Goal: Task Accomplishment & Management: Manage account settings

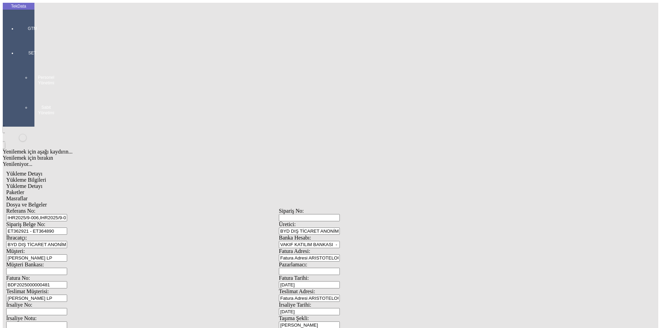
click at [17, 22] on div "GTM" at bounding box center [33, 26] width 32 height 24
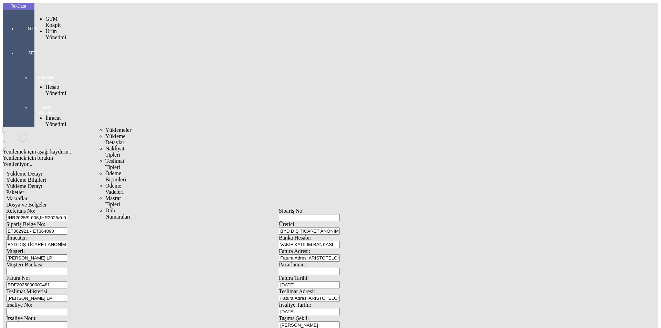
drag, startPoint x: 56, startPoint y: 39, endPoint x: 98, endPoint y: 40, distance: 42.0
click at [57, 115] on span "İhracat Yönetimi" at bounding box center [55, 121] width 21 height 12
click at [105, 127] on span "Yüklemeler" at bounding box center [118, 130] width 26 height 6
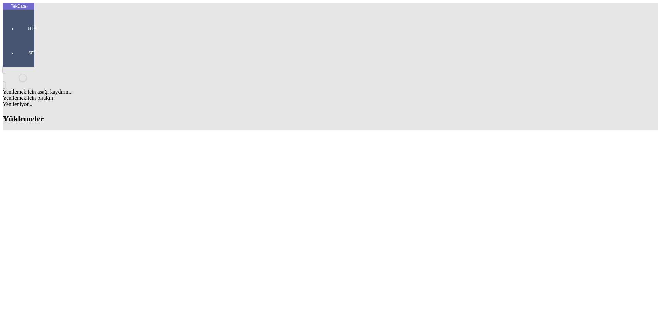
drag, startPoint x: 350, startPoint y: 57, endPoint x: 327, endPoint y: 54, distance: 22.9
type input "bekaer"
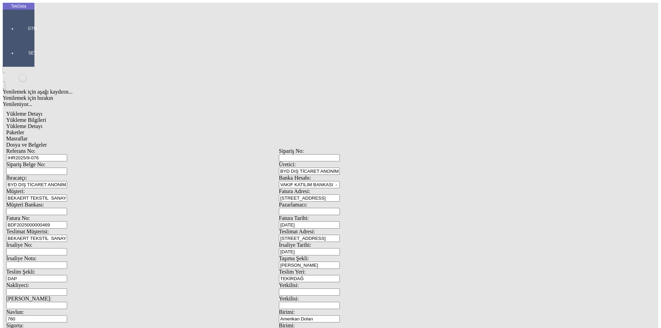
drag, startPoint x: 133, startPoint y: 50, endPoint x: 90, endPoint y: 50, distance: 43.0
click at [90, 148] on div "Referans No: IHR2025/9-076" at bounding box center [142, 154] width 273 height 13
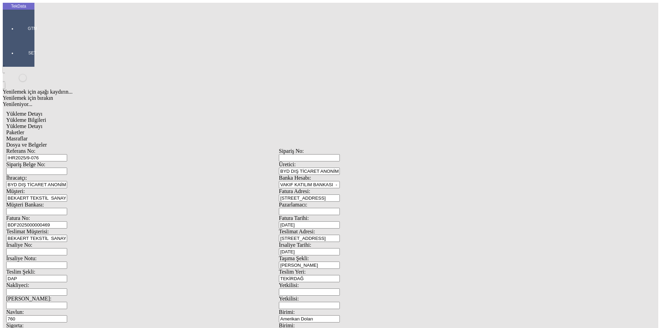
scroll to position [0, 0]
click at [42, 123] on span "Yükleme Detayı" at bounding box center [24, 126] width 36 height 6
click at [317, 162] on div "Evet" at bounding box center [336, 159] width 99 height 6
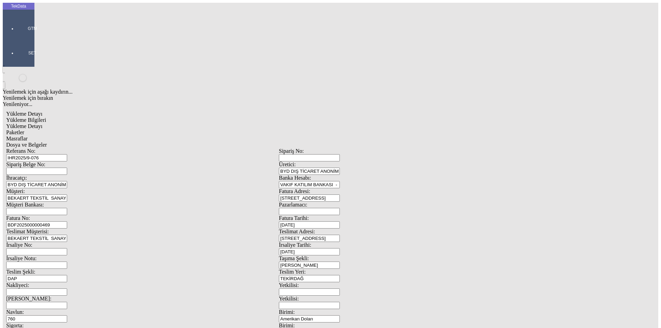
drag, startPoint x: 124, startPoint y: 99, endPoint x: 41, endPoint y: 101, distance: 83.0
type input "22439.27"
type input "1.29"
type input "22439.27"
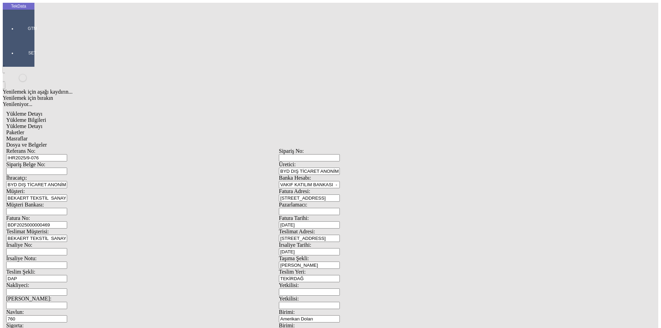
type input "22439.27"
drag, startPoint x: 503, startPoint y: 222, endPoint x: 470, endPoint y: 203, distance: 38.2
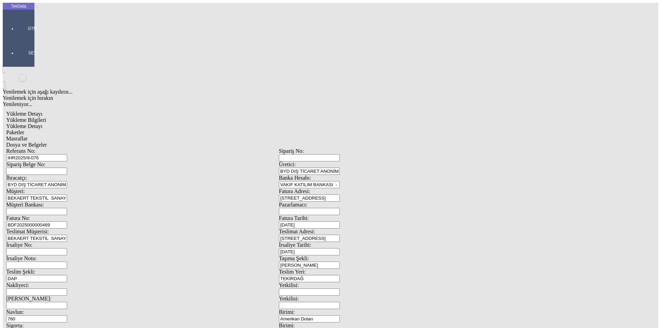
drag, startPoint x: 100, startPoint y: 102, endPoint x: 4, endPoint y: 106, distance: 96.5
type input "22439.27"
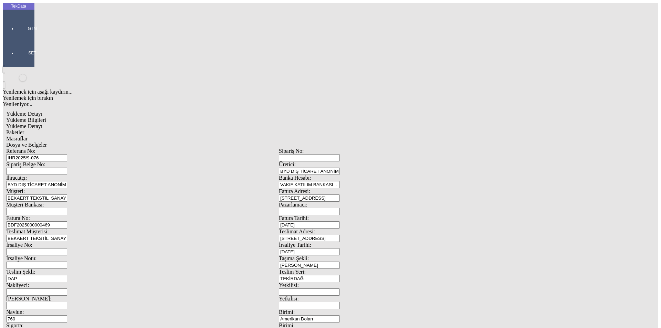
type input "22439.27"
drag, startPoint x: 91, startPoint y: 138, endPoint x: 28, endPoint y: 135, distance: 62.7
type input "24231.2"
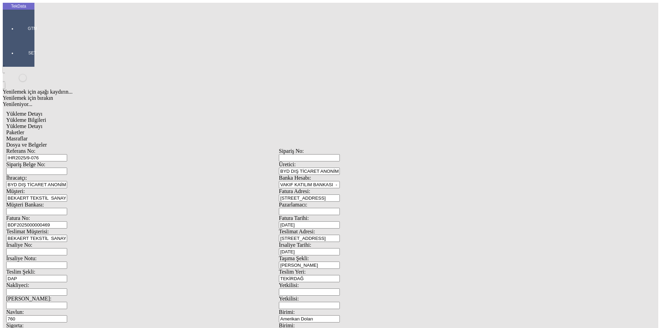
click at [24, 129] on span "Paketler" at bounding box center [15, 132] width 18 height 6
click at [28, 136] on span "Masraflar" at bounding box center [16, 139] width 21 height 6
click at [47, 142] on span "Dosya ve Belgeler" at bounding box center [26, 145] width 41 height 6
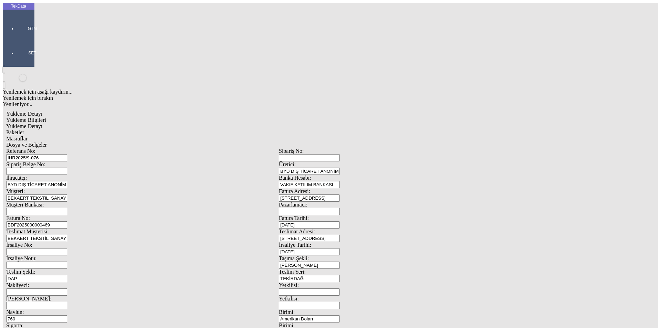
click at [46, 117] on span "Yükleme Bilgileri" at bounding box center [26, 120] width 40 height 6
click at [132, 154] on div "IHR2025/9-076" at bounding box center [142, 157] width 273 height 7
click at [67, 154] on input "IHR2025/9-076" at bounding box center [36, 157] width 61 height 7
type input "IHR2025/9-097"
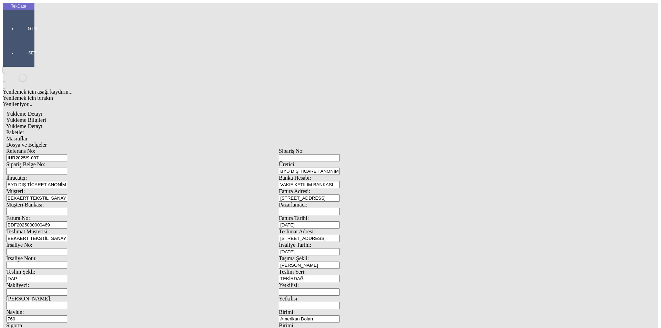
click at [42, 123] on span "Yükleme Detayı" at bounding box center [24, 126] width 36 height 6
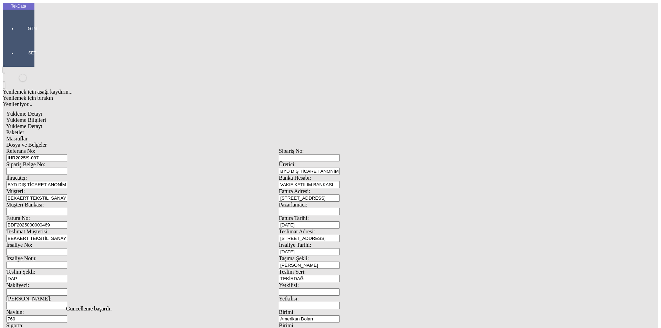
click at [159, 129] on div "Paketler" at bounding box center [278, 132] width 545 height 6
click at [197, 136] on div "Masraflar" at bounding box center [278, 139] width 545 height 6
click at [47, 142] on span "Dosya ve Belgeler" at bounding box center [26, 145] width 41 height 6
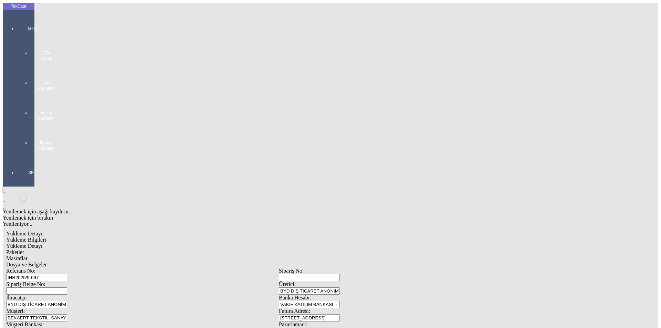
click at [17, 158] on div at bounding box center [33, 158] width 32 height 0
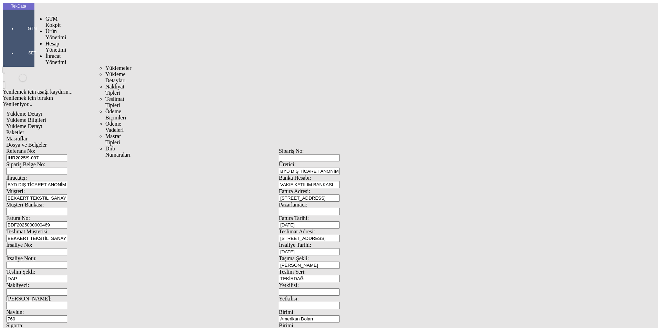
click at [48, 53] on span "İhracat Yönetimi" at bounding box center [55, 59] width 21 height 12
click at [105, 65] on span "Yüklemeler" at bounding box center [118, 68] width 26 height 6
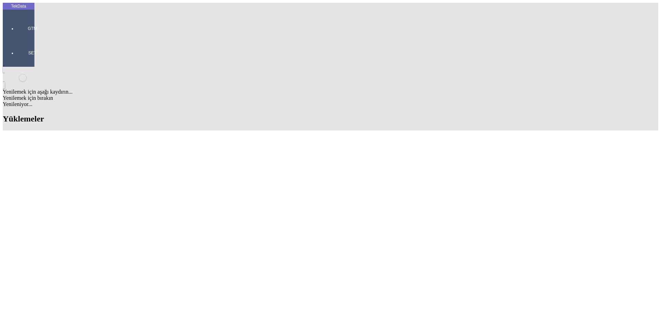
drag, startPoint x: 356, startPoint y: 55, endPoint x: 272, endPoint y: 55, distance: 84.3
type input "novo"
drag, startPoint x: 121, startPoint y: 203, endPoint x: 98, endPoint y: 204, distance: 22.8
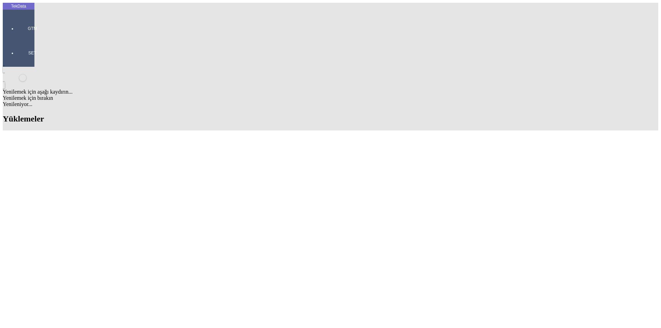
copy td "KR312573"
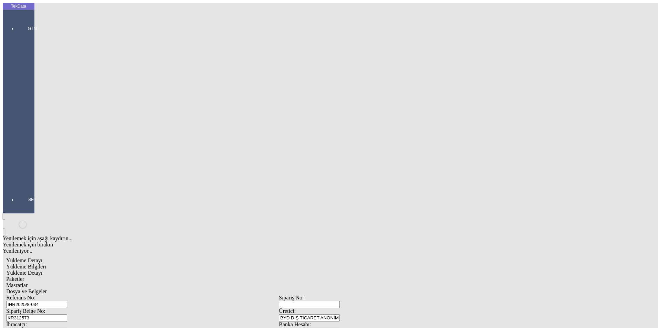
drag, startPoint x: 137, startPoint y: 49, endPoint x: 65, endPoint y: 51, distance: 72.0
click at [65, 295] on div "Referans No: IHR2025/8-034" at bounding box center [142, 301] width 273 height 13
paste input "2"
type input "IHR2025/8-032"
drag, startPoint x: 121, startPoint y: 61, endPoint x: 73, endPoint y: 64, distance: 48.3
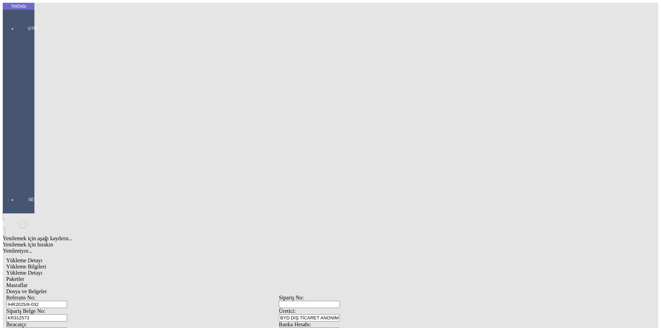
click at [73, 308] on div "Sipariş Belge No: KR312573" at bounding box center [142, 314] width 273 height 13
paste input "AS169028"
type input "AS169028"
type input "BDF2025000000"
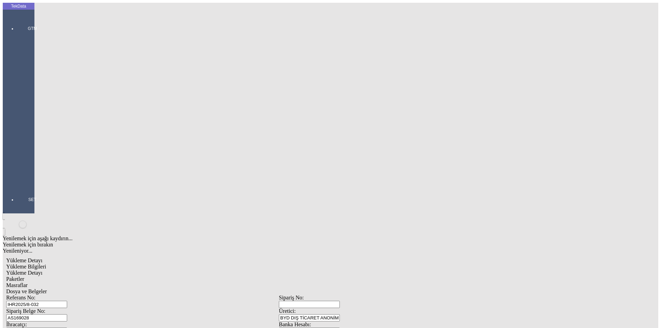
type input "[DATE]"
drag, startPoint x: 115, startPoint y: 233, endPoint x: 82, endPoint y: 228, distance: 33.1
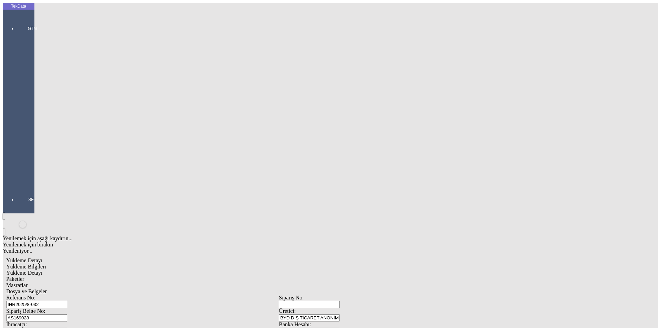
drag, startPoint x: 132, startPoint y: 207, endPoint x: 102, endPoint y: 208, distance: 30.0
type input "7"
type input "450"
type input "40"
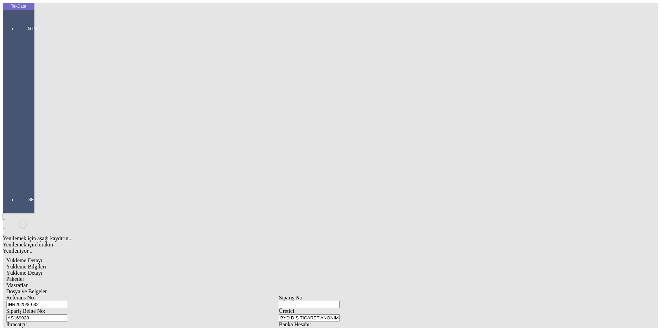
drag, startPoint x: 134, startPoint y: 231, endPoint x: 69, endPoint y: 231, distance: 65.1
type input "[DATE]"
drag, startPoint x: 136, startPoint y: 298, endPoint x: 54, endPoint y: 300, distance: 82.3
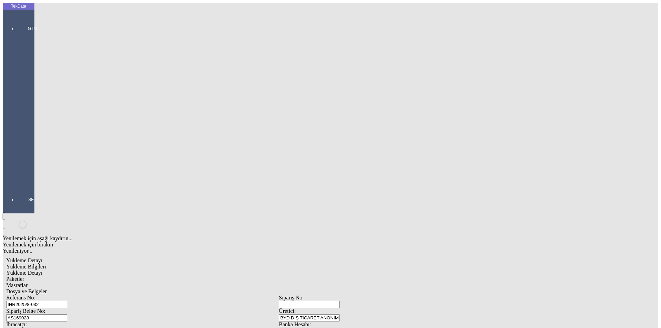
type input "[DATE]"
drag, startPoint x: 124, startPoint y: 267, endPoint x: 67, endPoint y: 267, distance: 56.8
type input "1928.89"
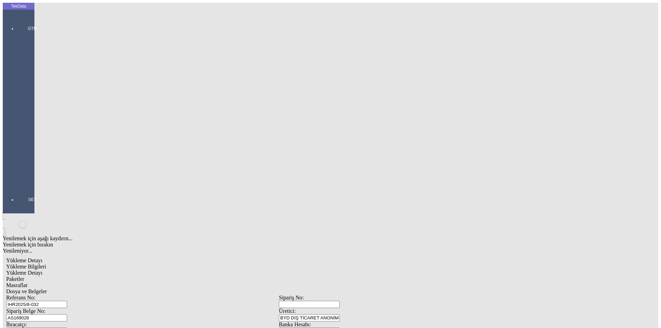
drag, startPoint x: 419, startPoint y: 267, endPoint x: 286, endPoint y: 267, distance: 132.5
type input "1954.89"
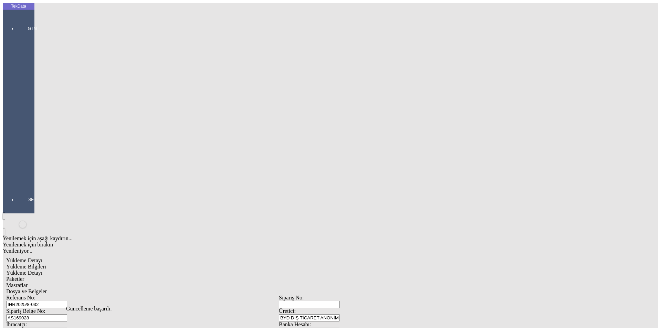
click at [42, 270] on span "Yükleme Detayı" at bounding box center [24, 273] width 36 height 6
drag, startPoint x: 95, startPoint y: 99, endPoint x: 19, endPoint y: 99, distance: 76.4
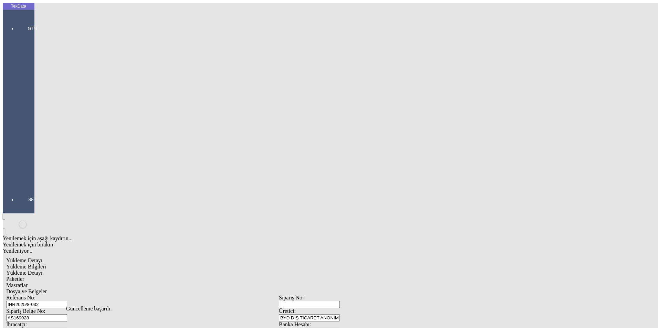
type input "4519"
type input "3.76"
type input "150"
type input "1928.89"
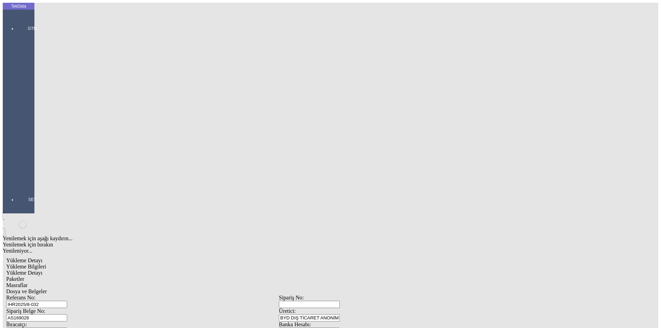
type input "1954.89"
click at [297, 162] on span "Evet" at bounding box center [292, 159] width 10 height 6
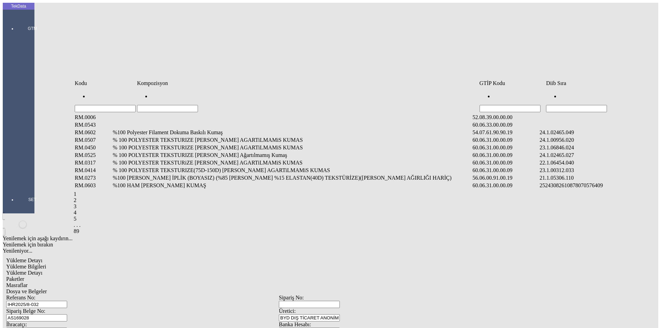
click at [568, 105] on input "Hücreyi Filtrele" at bounding box center [576, 108] width 61 height 7
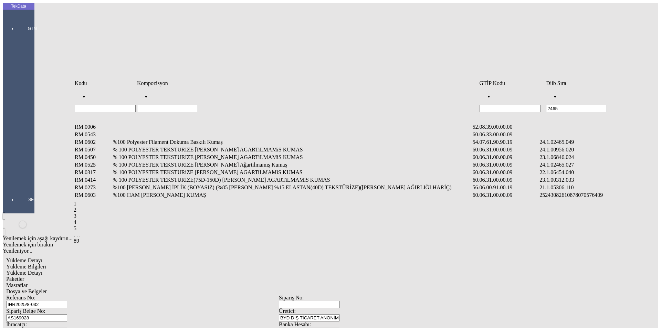
type input "2465"
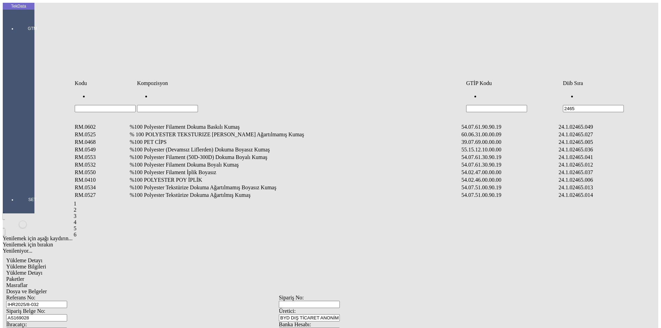
click at [201, 123] on div "RM.0602 %100 Polyester Filament Dokuma Baskılı Kumaş 54.07.61.90.90.19 24.1.024…" at bounding box center [361, 162] width 574 height 78
click at [198, 105] on input "Hücreyi Filtrele" at bounding box center [167, 108] width 61 height 7
type input "%90"
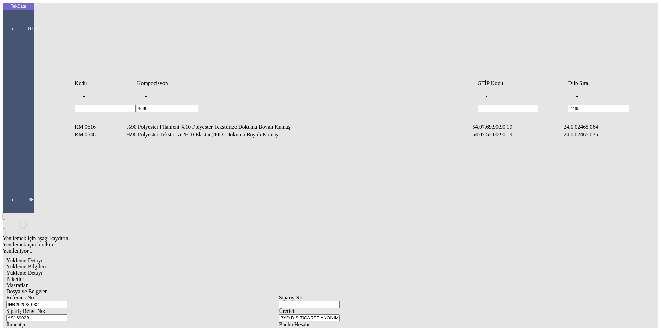
click at [197, 131] on td "%90 Polyester Teksturize %10 Elastan(40D) Dokuma Boyalı Kumaş" at bounding box center [298, 134] width 345 height 7
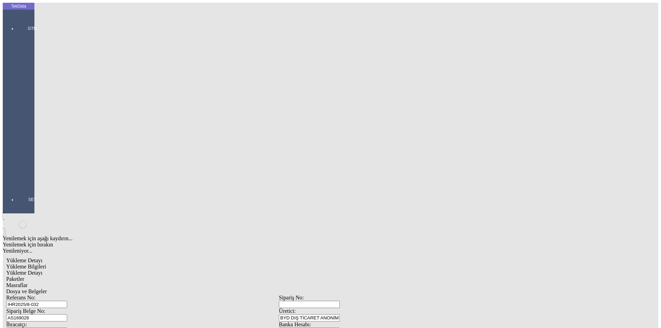
type input "4519"
click at [390, 125] on div "Metre" at bounding box center [511, 128] width 273 height 6
type input "Metre"
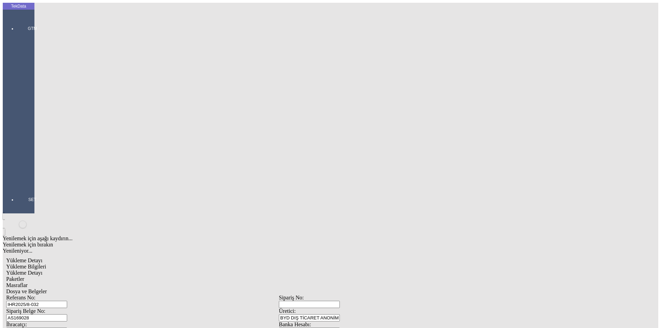
type input "3.76"
click at [391, 150] on div "Avro" at bounding box center [511, 153] width 273 height 6
type input "Avro"
type input "150"
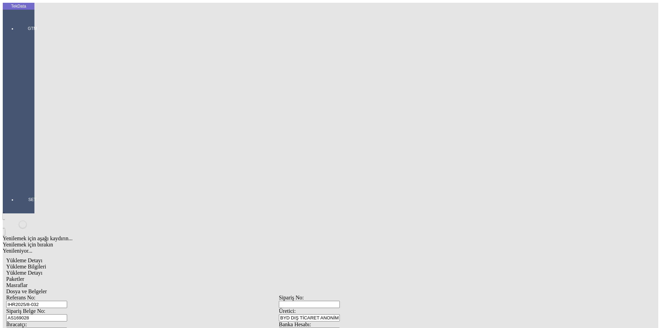
type input "1928.89"
type input "1954.89"
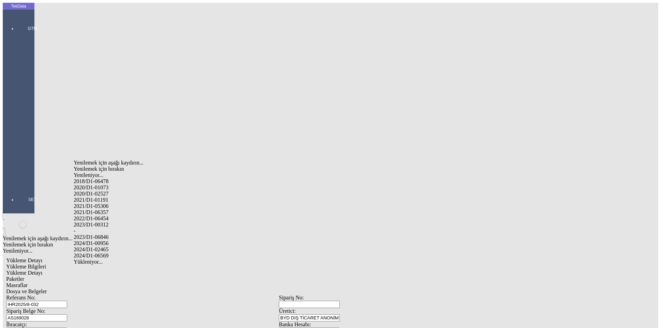
click at [109, 246] on div "2024/D1-02465" at bounding box center [207, 249] width 267 height 6
type input "2024/D1-02465"
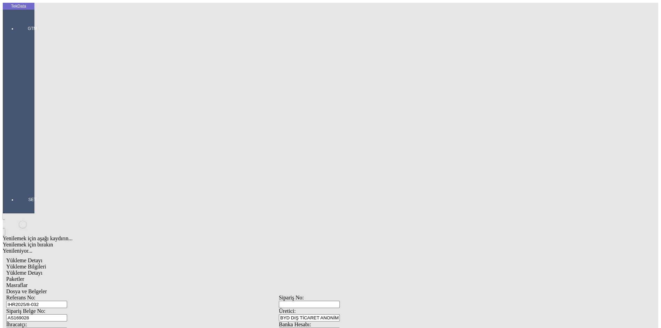
click at [24, 276] on span "Paketler" at bounding box center [15, 279] width 18 height 6
click at [85, 104] on div "Çuval" at bounding box center [204, 107] width 273 height 6
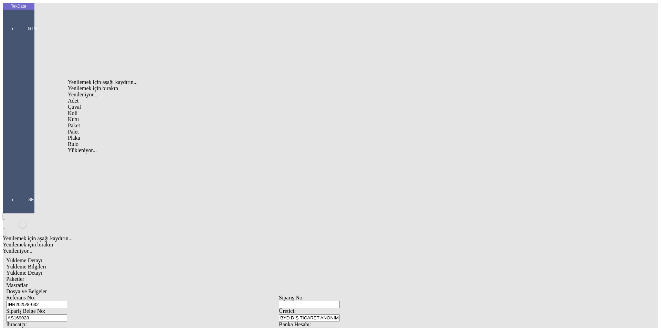
type input "Çuval"
type input "38"
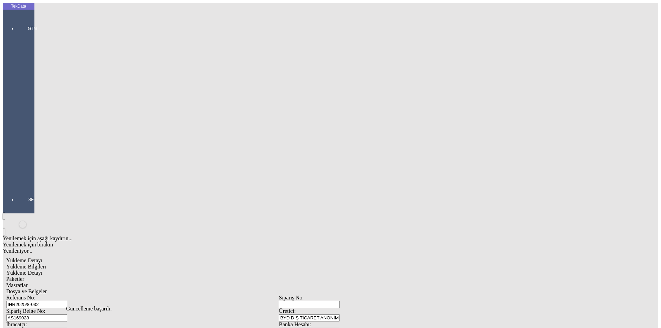
click at [28, 282] on span "Masraflar" at bounding box center [16, 285] width 21 height 6
click at [276, 288] on div "Dosya ve Belgeler" at bounding box center [278, 291] width 545 height 6
click at [47, 288] on span "Dosya ve Belgeler" at bounding box center [26, 291] width 41 height 6
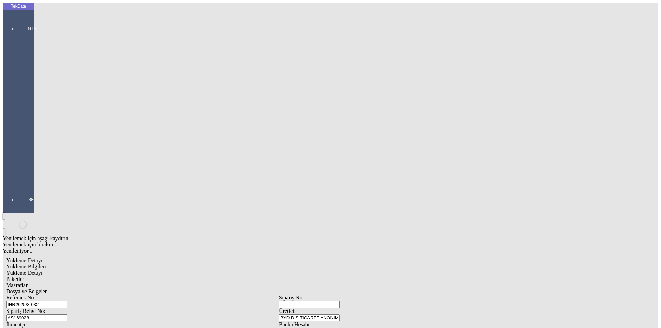
click at [46, 264] on span "Yükleme Bilgileri" at bounding box center [26, 267] width 40 height 6
drag, startPoint x: 144, startPoint y: 51, endPoint x: 18, endPoint y: 50, distance: 126.0
drag, startPoint x: 129, startPoint y: 62, endPoint x: 59, endPoint y: 67, distance: 70.7
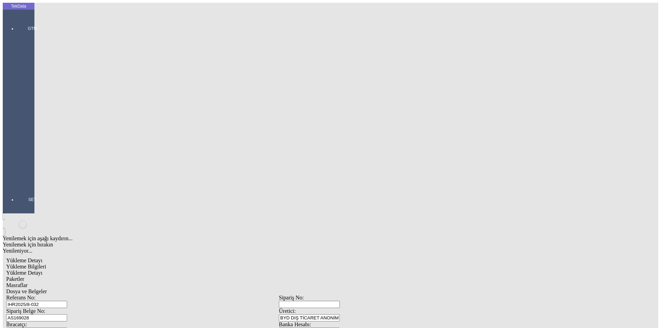
click at [59, 308] on div "Sipariş Belge No: AS169028" at bounding box center [142, 314] width 273 height 13
